Goal: Information Seeking & Learning: Learn about a topic

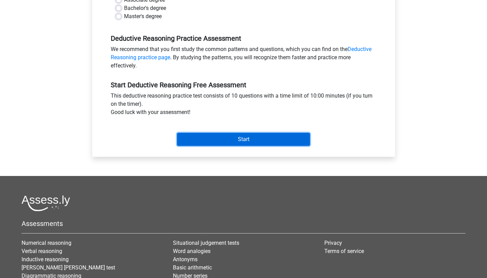
click at [225, 139] on input "Start" at bounding box center [243, 139] width 133 height 13
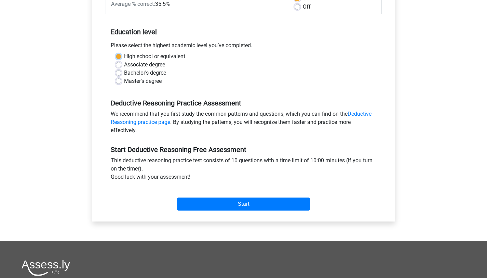
scroll to position [98, 0]
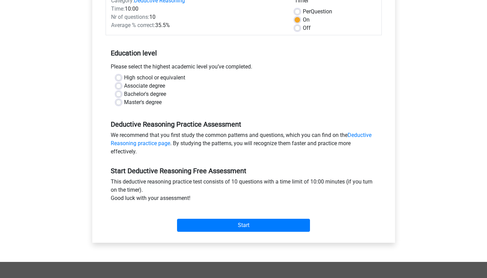
click at [155, 106] on label "Master's degree" at bounding box center [143, 102] width 38 height 8
click at [121, 105] on input "Master's degree" at bounding box center [118, 101] width 5 height 7
radio input "true"
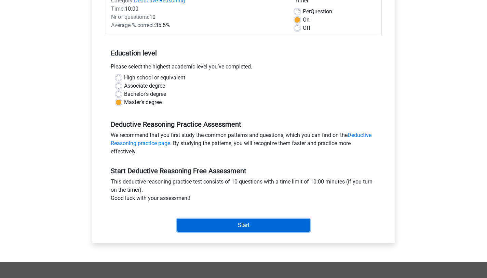
click at [224, 225] on input "Start" at bounding box center [243, 225] width 133 height 13
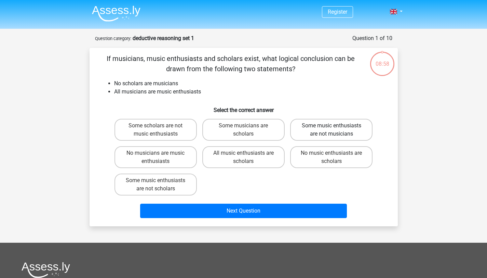
click at [345, 136] on label "Some music enthusiasts are not musicians" at bounding box center [331, 130] width 82 height 22
click at [336, 130] on input "Some music enthusiasts are not musicians" at bounding box center [334, 128] width 4 height 4
radio input "true"
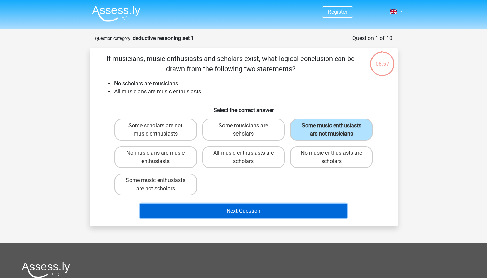
click at [277, 216] on button "Next Question" at bounding box center [243, 211] width 207 height 14
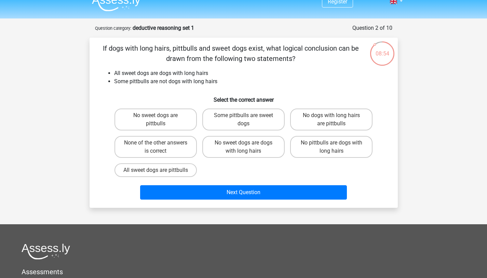
scroll to position [7, 0]
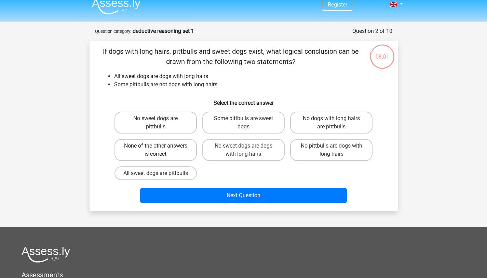
click at [168, 153] on label "None of the other answers is correct" at bounding box center [156, 150] width 82 height 22
click at [160, 150] on input "None of the other answers is correct" at bounding box center [158, 148] width 4 height 4
radio input "true"
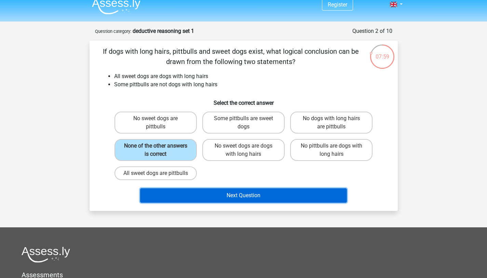
click at [197, 202] on button "Next Question" at bounding box center [243, 195] width 207 height 14
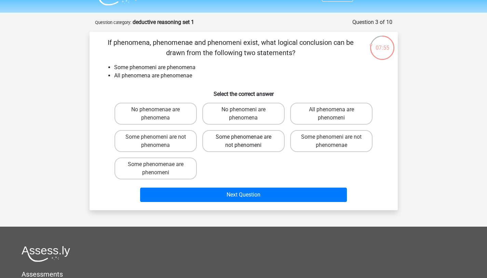
scroll to position [7, 0]
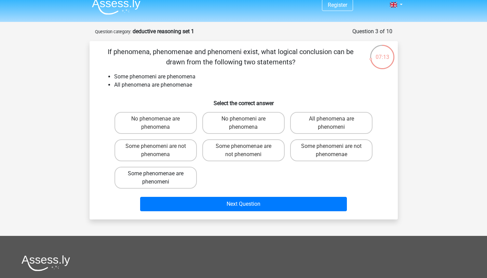
click at [182, 182] on label "Some phenomenae are phenomeni" at bounding box center [156, 178] width 82 height 22
click at [160, 178] on input "Some phenomenae are phenomeni" at bounding box center [158, 175] width 4 height 4
radio input "true"
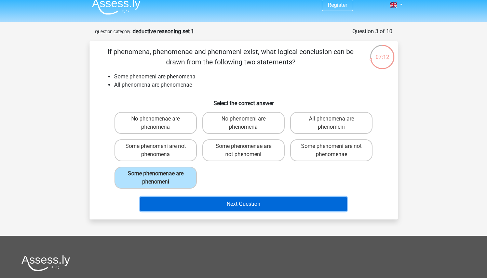
click at [216, 211] on button "Next Question" at bounding box center [243, 204] width 207 height 14
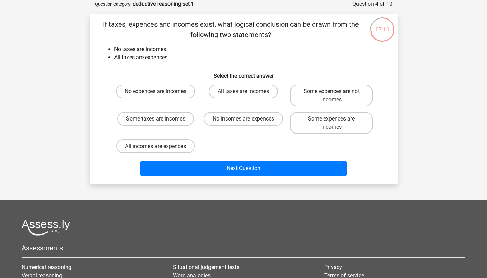
scroll to position [0, 0]
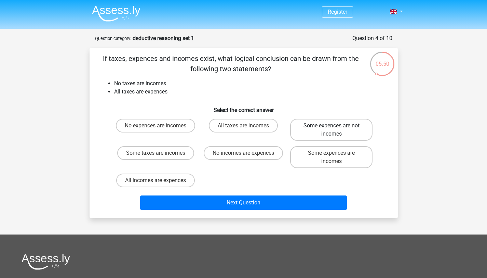
click at [341, 136] on label "Some expences are not incomes" at bounding box center [331, 130] width 82 height 22
click at [336, 130] on input "Some expences are not incomes" at bounding box center [334, 128] width 4 height 4
radio input "true"
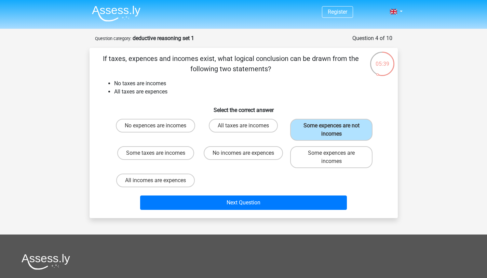
click at [257, 211] on div "Next Question" at bounding box center [244, 203] width 264 height 17
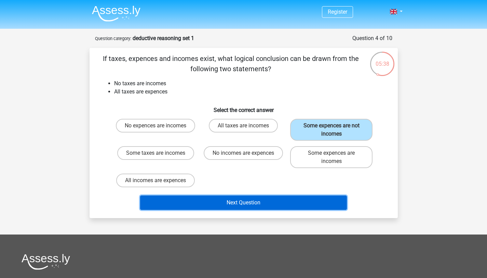
click at [250, 203] on button "Next Question" at bounding box center [243, 202] width 207 height 14
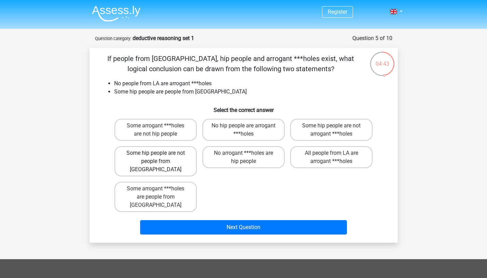
click at [161, 163] on label "Some hip people are not people from [GEOGRAPHIC_DATA]" at bounding box center [156, 161] width 82 height 30
click at [160, 157] on input "Some hip people are not people from [GEOGRAPHIC_DATA]" at bounding box center [158, 155] width 4 height 4
radio input "true"
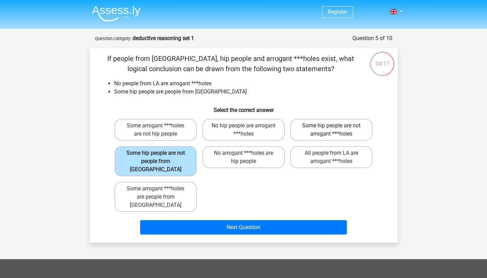
click at [306, 134] on label "Some hip people are not arrogant ***holes" at bounding box center [331, 130] width 82 height 22
click at [332, 130] on input "Some hip people are not arrogant ***holes" at bounding box center [334, 128] width 4 height 4
radio input "true"
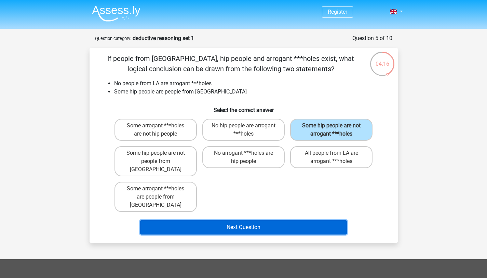
click at [230, 220] on button "Next Question" at bounding box center [243, 227] width 207 height 14
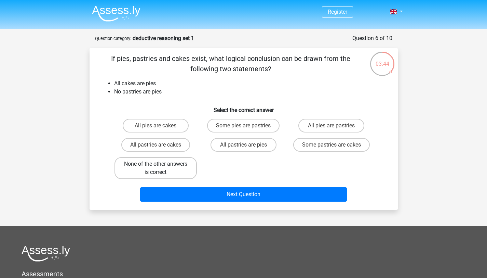
click at [177, 173] on label "None of the other answers is correct" at bounding box center [156, 168] width 82 height 22
click at [160, 168] on input "None of the other answers is correct" at bounding box center [158, 166] width 4 height 4
radio input "true"
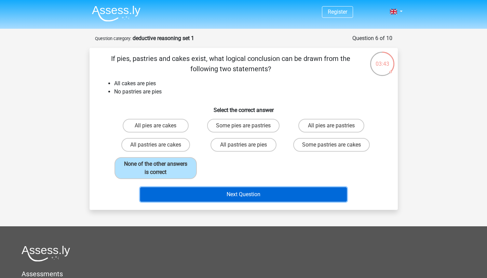
click at [187, 196] on button "Next Question" at bounding box center [243, 194] width 207 height 14
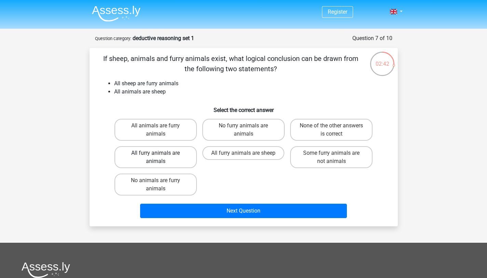
click at [179, 164] on label "All furry animals are animals" at bounding box center [156, 157] width 82 height 22
click at [160, 157] on input "All furry animals are animals" at bounding box center [158, 155] width 4 height 4
radio input "true"
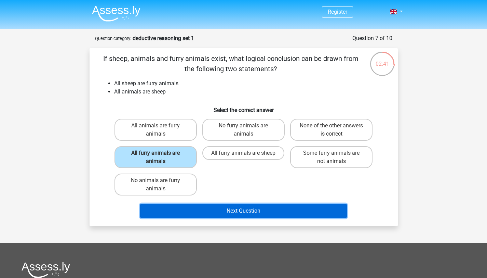
click at [242, 211] on button "Next Question" at bounding box center [243, 211] width 207 height 14
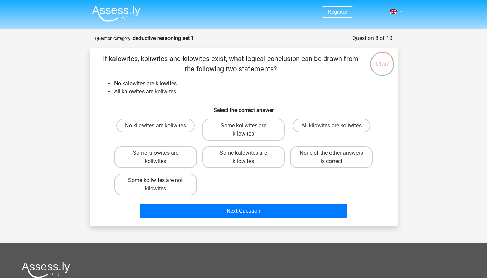
click at [183, 191] on label "Some koliwites are not kilowites" at bounding box center [156, 184] width 82 height 22
click at [160, 185] on input "Some koliwites are not kilowites" at bounding box center [158, 182] width 4 height 4
radio input "true"
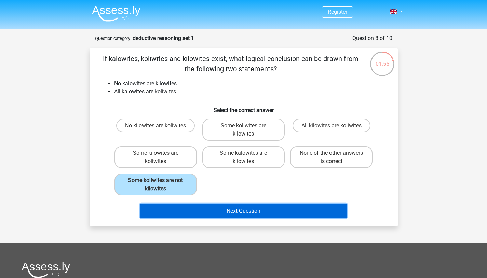
click at [208, 214] on button "Next Question" at bounding box center [243, 211] width 207 height 14
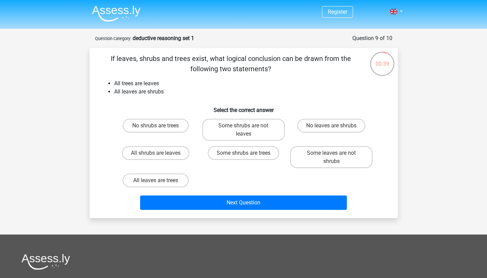
click at [245, 157] on input "Some shrubs are trees" at bounding box center [246, 155] width 4 height 4
radio input "true"
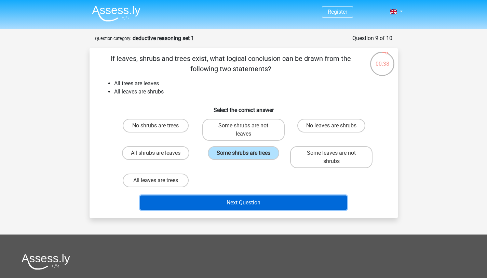
click at [245, 208] on button "Next Question" at bounding box center [243, 202] width 207 height 14
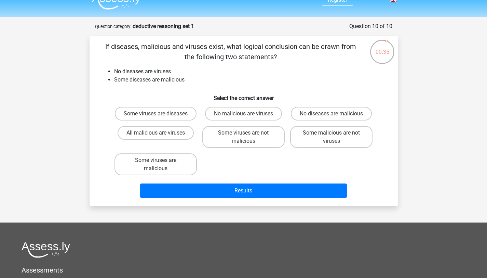
scroll to position [13, 0]
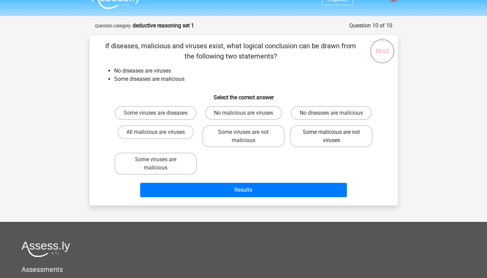
click at [308, 144] on label "Some malicious are not viruses" at bounding box center [331, 136] width 82 height 22
click at [332, 136] on input "Some malicious are not viruses" at bounding box center [334, 134] width 4 height 4
radio input "true"
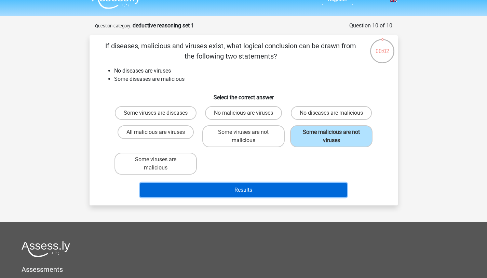
click at [263, 197] on button "Results" at bounding box center [243, 190] width 207 height 14
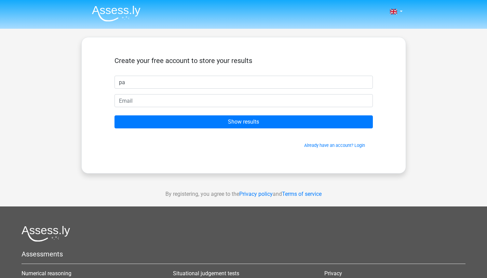
type input "[PERSON_NAME] [PERSON_NAME]"
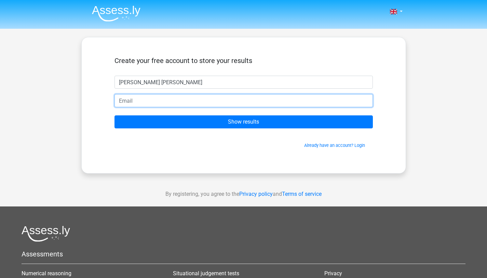
click at [181, 102] on input "email" at bounding box center [244, 100] width 259 height 13
type input "paranjay86@gmail.com"
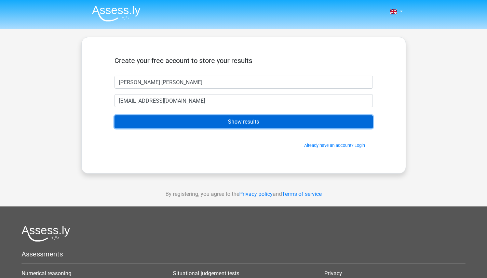
click at [191, 116] on input "Show results" at bounding box center [244, 121] width 259 height 13
